Goal: Check status: Check status

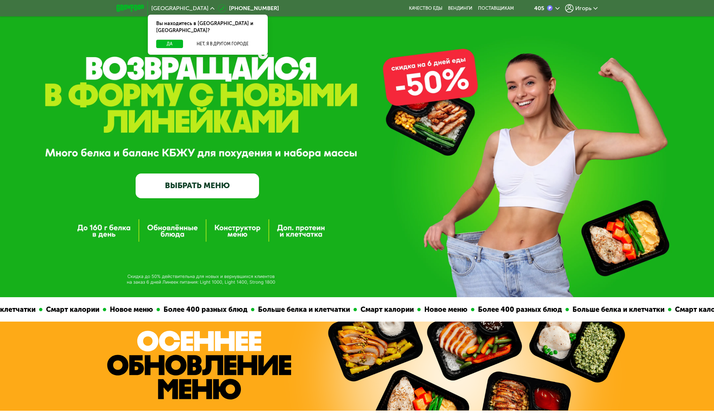
click at [576, 13] on div "405 [PERSON_NAME]" at bounding box center [560, 8] width 82 height 15
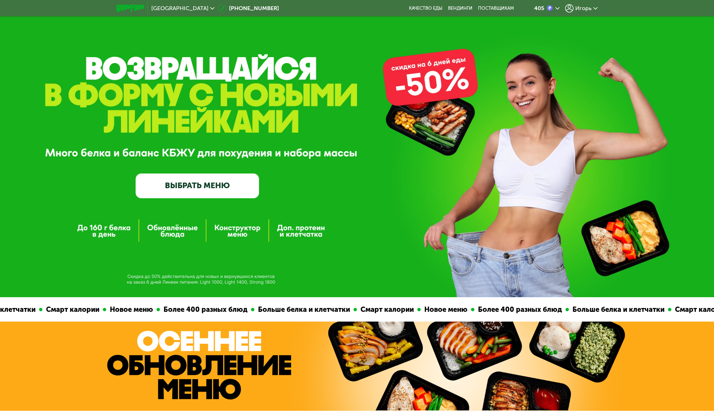
click at [581, 10] on span "Игорь" at bounding box center [583, 9] width 16 height 6
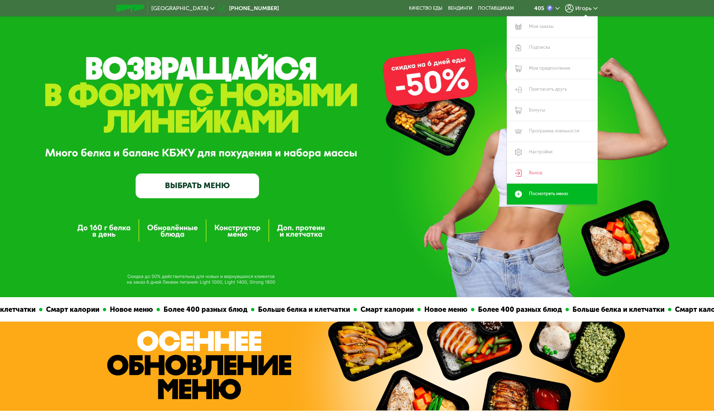
click at [241, 183] on link "ВЫБРАТЬ МЕНЮ" at bounding box center [197, 186] width 123 height 25
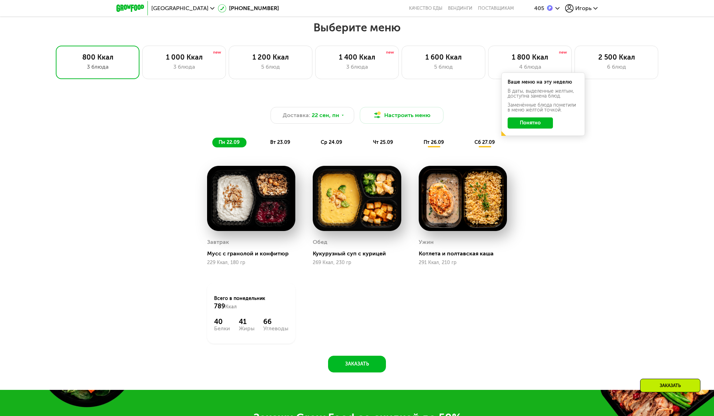
scroll to position [592, 0]
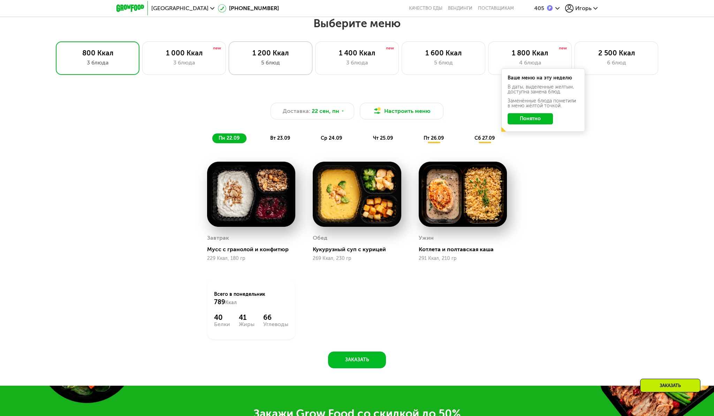
click at [257, 54] on div "1 200 Ккал" at bounding box center [270, 53] width 69 height 8
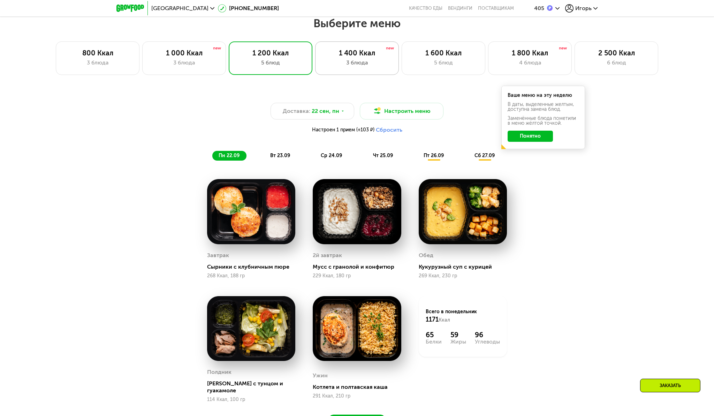
click at [328, 57] on div "1 400 Ккал 3 блюда" at bounding box center [357, 57] width 84 height 33
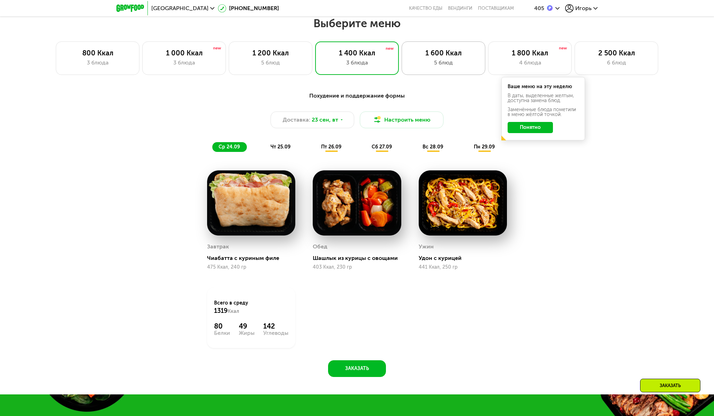
click at [442, 56] on div "1 600 Ккал" at bounding box center [443, 53] width 69 height 8
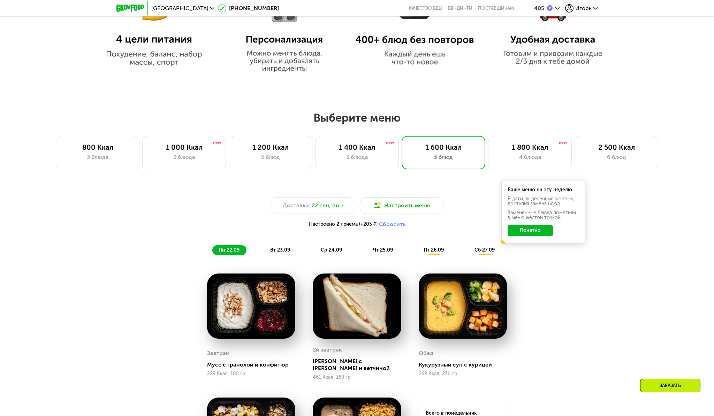
scroll to position [496, 0]
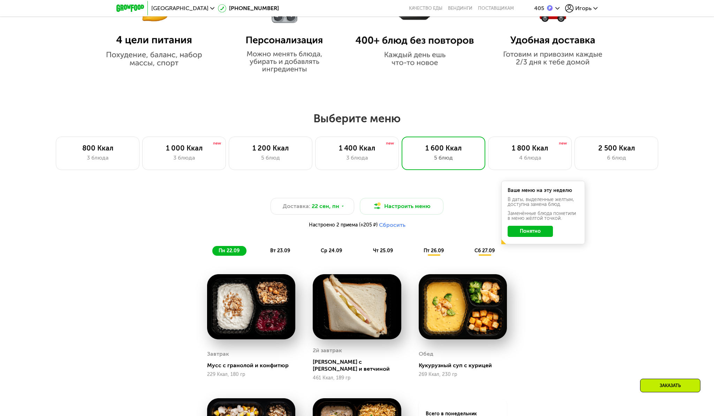
click at [542, 10] on div "405" at bounding box center [539, 9] width 10 height 6
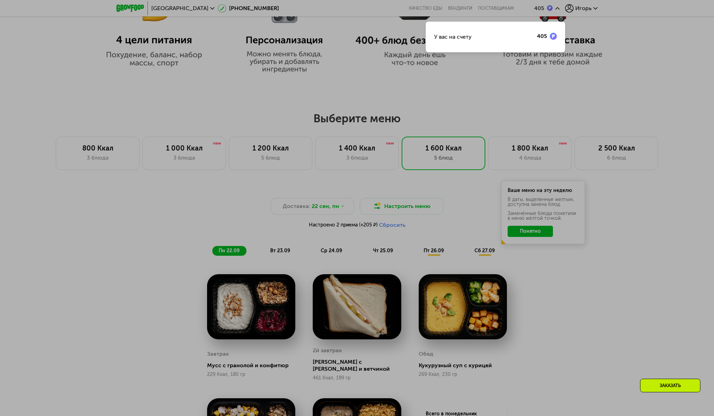
click at [584, 8] on div at bounding box center [357, 208] width 714 height 416
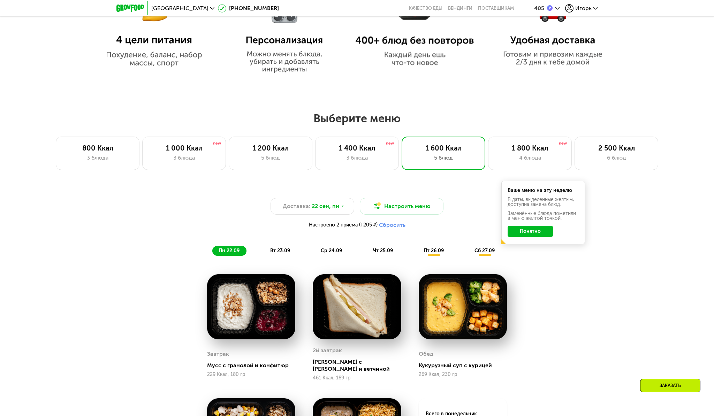
click at [584, 8] on span "Игорь" at bounding box center [583, 9] width 16 height 6
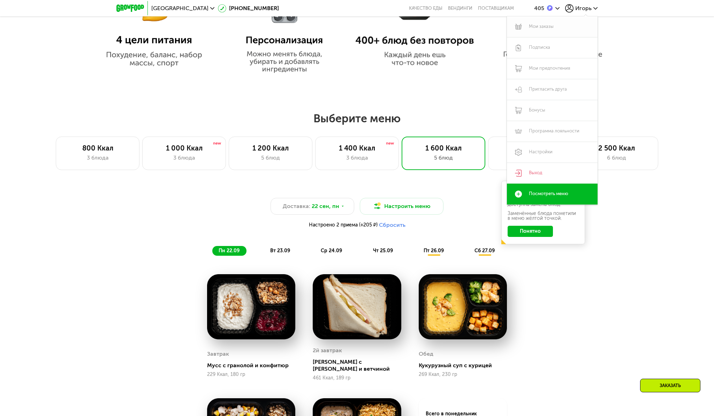
click at [548, 29] on link "Мои заказы" at bounding box center [552, 26] width 91 height 21
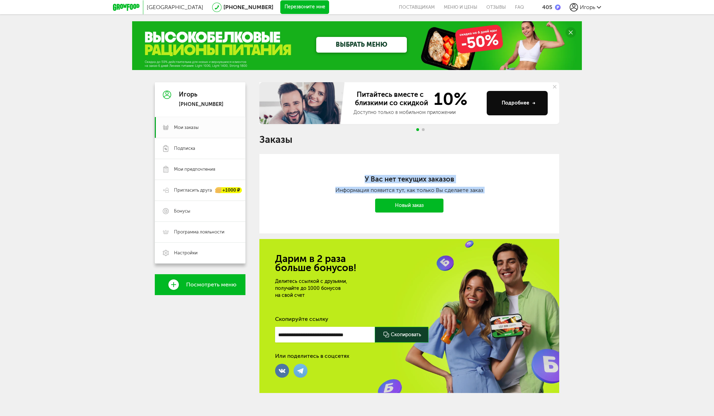
drag, startPoint x: 340, startPoint y: 177, endPoint x: 485, endPoint y: 202, distance: 147.6
click at [485, 202] on div "У Вас нет текущих заказов Информация появится тут, как только Вы сделаете заказ…" at bounding box center [409, 193] width 300 height 79
click at [333, 169] on div "У Вас нет текущих заказов Информация появится тут, как только Вы сделаете заказ…" at bounding box center [409, 193] width 300 height 79
drag, startPoint x: 348, startPoint y: 173, endPoint x: 471, endPoint y: 202, distance: 126.4
click at [471, 202] on div "У Вас нет текущих заказов Информация появится тут, как только Вы сделаете заказ…" at bounding box center [409, 193] width 300 height 79
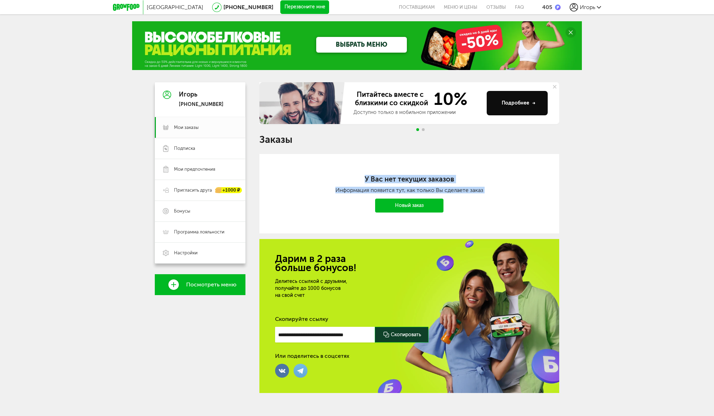
click at [387, 167] on div "У Вас нет текущих заказов Информация появится тут, как только Вы сделаете заказ…" at bounding box center [409, 193] width 300 height 79
drag, startPoint x: 361, startPoint y: 175, endPoint x: 487, endPoint y: 183, distance: 126.4
click at [487, 183] on h2 "У Вас нет текущих заказов" at bounding box center [409, 179] width 244 height 8
drag, startPoint x: 485, startPoint y: 192, endPoint x: 279, endPoint y: 192, distance: 206.1
click at [279, 192] on div "У Вас нет текущих заказов Информация появится тут, как только Вы сделаете заказ…" at bounding box center [409, 193] width 300 height 79
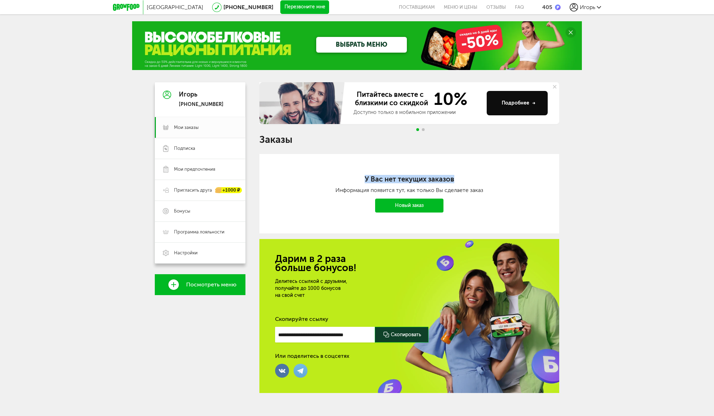
drag, startPoint x: 359, startPoint y: 176, endPoint x: 455, endPoint y: 183, distance: 96.2
click at [455, 183] on div "У Вас нет текущих заказов Информация появится тут, как только Вы сделаете заказ…" at bounding box center [409, 193] width 300 height 79
drag, startPoint x: 487, startPoint y: 193, endPoint x: 330, endPoint y: 178, distance: 158.3
click at [330, 178] on div "У Вас нет текущих заказов Информация появится тут, как только Вы сделаете заказ…" at bounding box center [409, 193] width 300 height 79
click at [395, 183] on h2 "У Вас нет текущих заказов" at bounding box center [409, 179] width 244 height 8
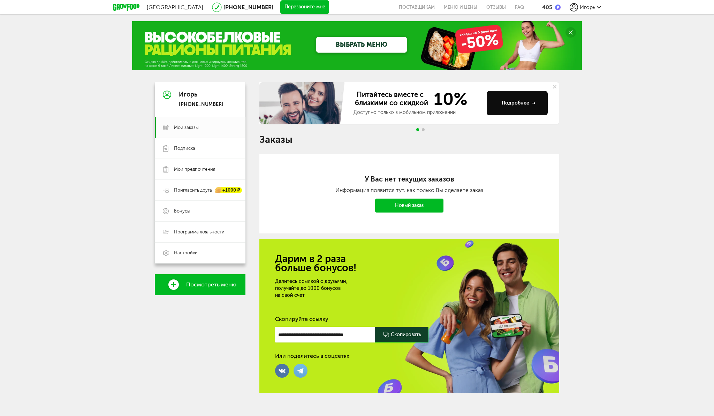
click at [426, 130] on div at bounding box center [420, 129] width 11 height 3
click at [425, 130] on div at bounding box center [420, 129] width 11 height 3
click at [189, 124] on span "Мои заказы" at bounding box center [186, 127] width 25 height 6
click at [181, 84] on div "Игорь +7 (909) 356-09-83" at bounding box center [200, 99] width 91 height 35
click at [122, 6] on icon at bounding box center [126, 7] width 26 height 7
